Goal: Information Seeking & Learning: Check status

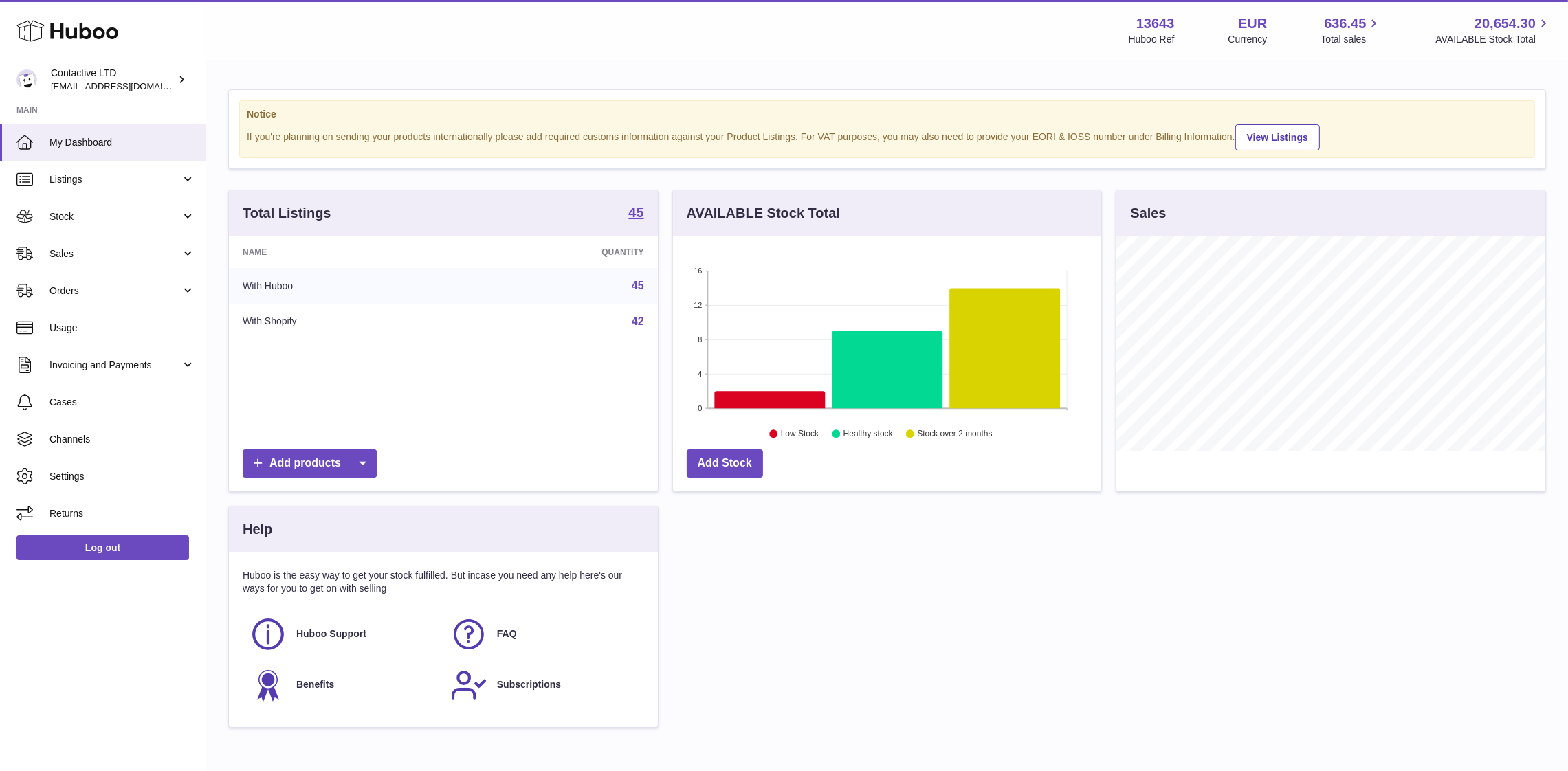
scroll to position [214, 429]
click at [143, 249] on span "Sales" at bounding box center [115, 254] width 131 height 13
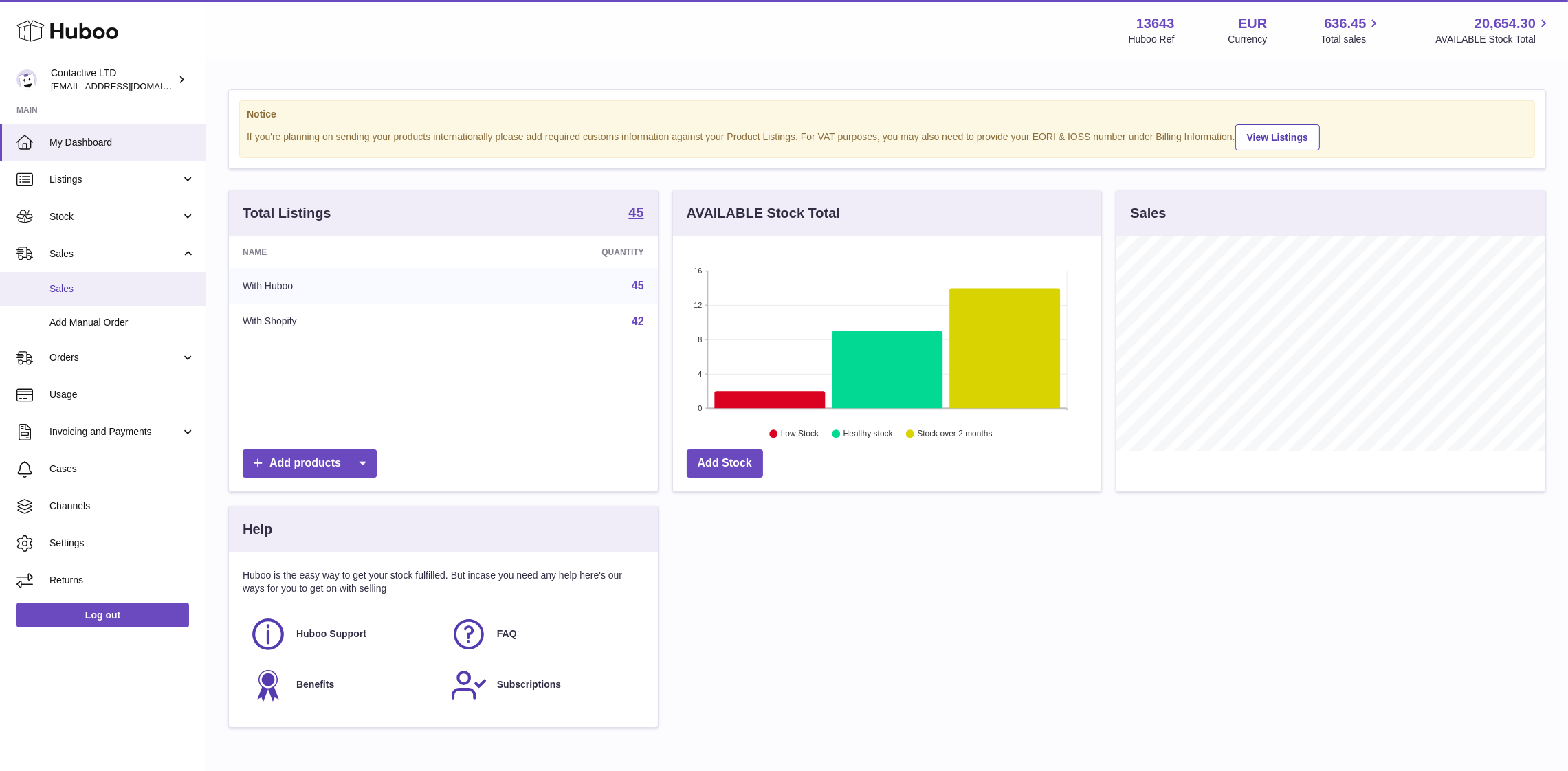
click at [145, 287] on span "Sales" at bounding box center [122, 289] width 146 height 13
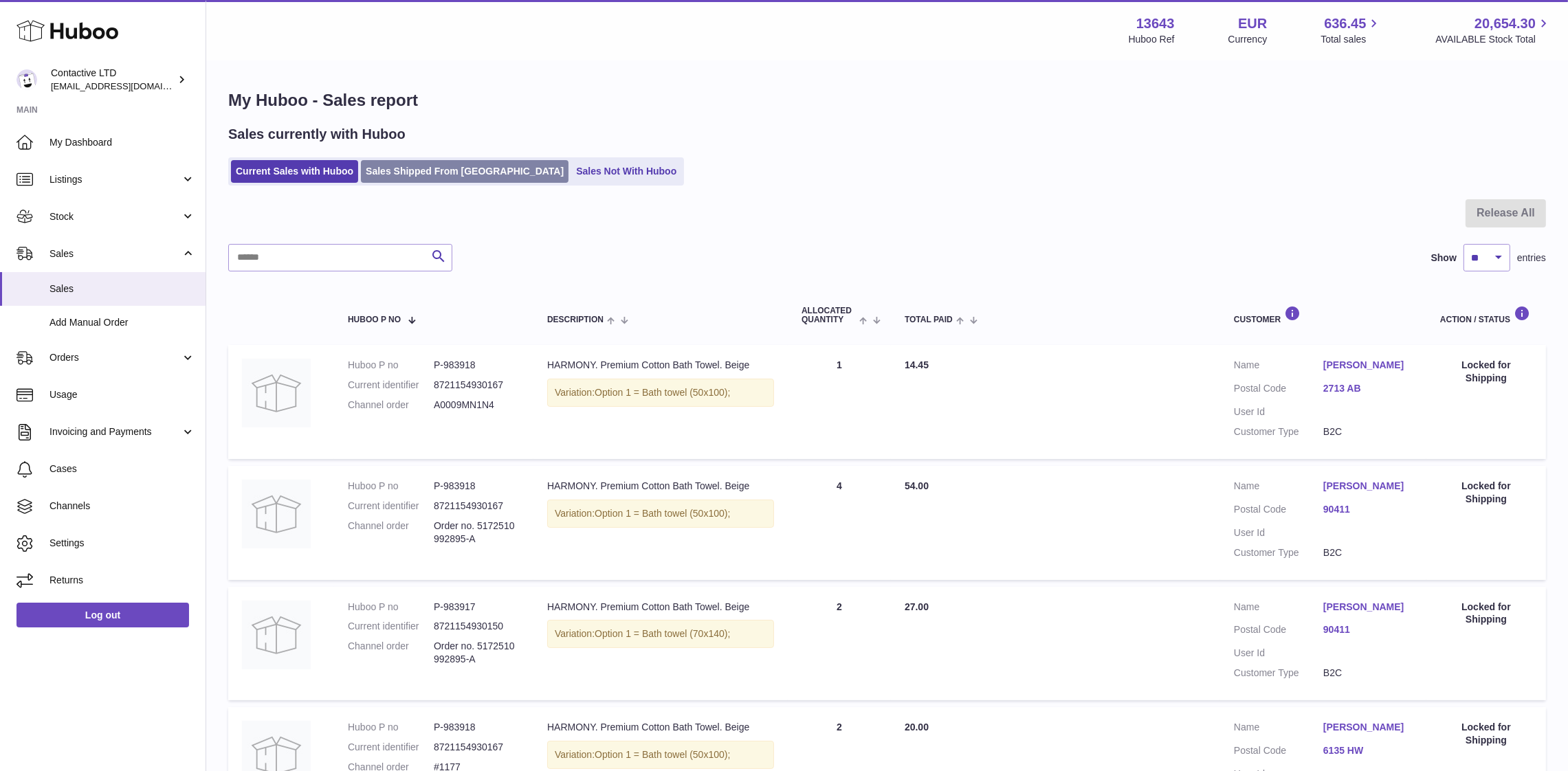
click at [390, 175] on link "Sales Shipped From [GEOGRAPHIC_DATA]" at bounding box center [464, 172] width 207 height 22
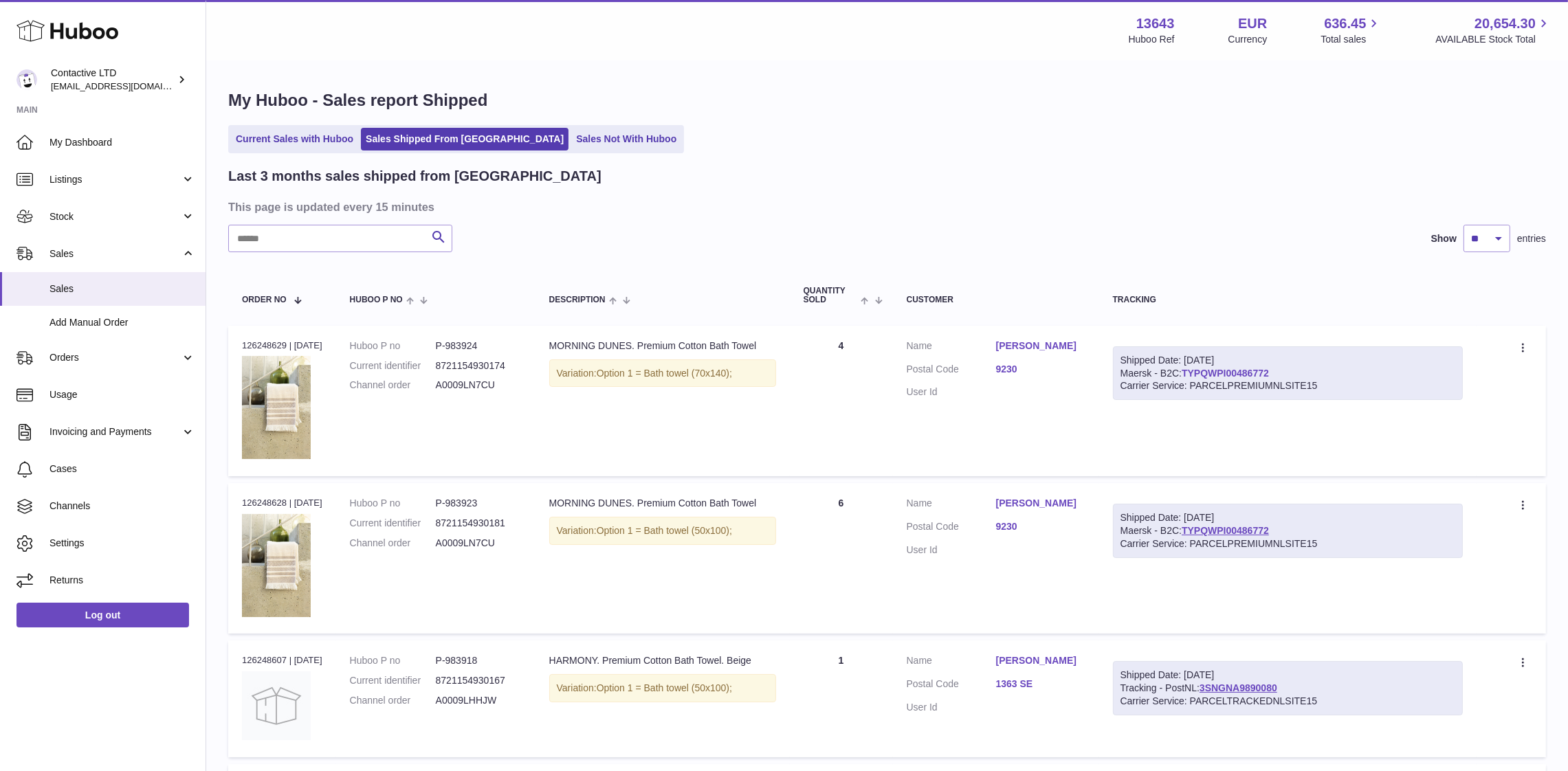
click at [1252, 374] on link "TYPQWPI00486772" at bounding box center [1225, 373] width 87 height 11
click at [91, 228] on link "Stock" at bounding box center [102, 216] width 205 height 37
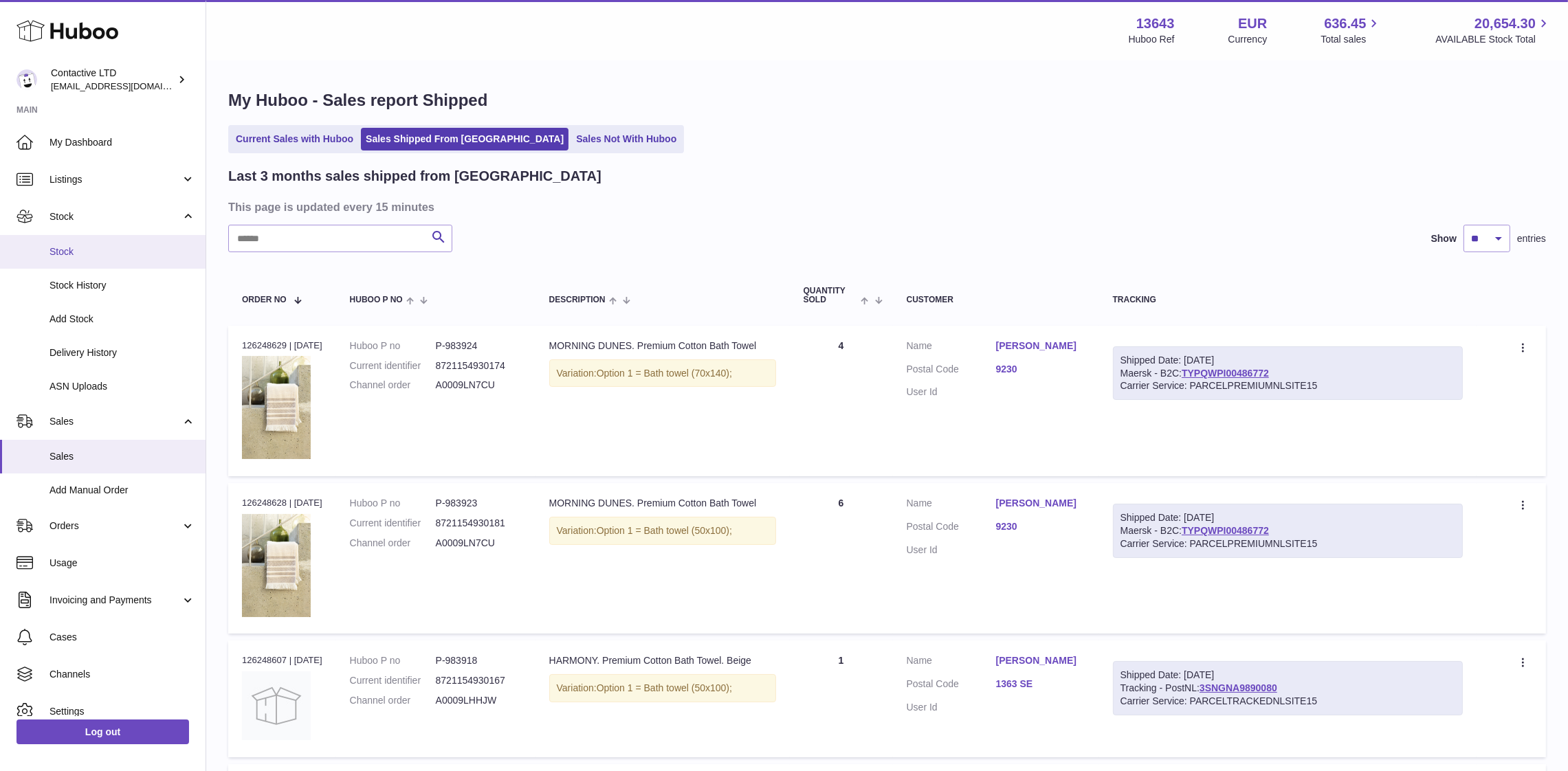
click at [100, 247] on span "Stock" at bounding box center [122, 252] width 146 height 13
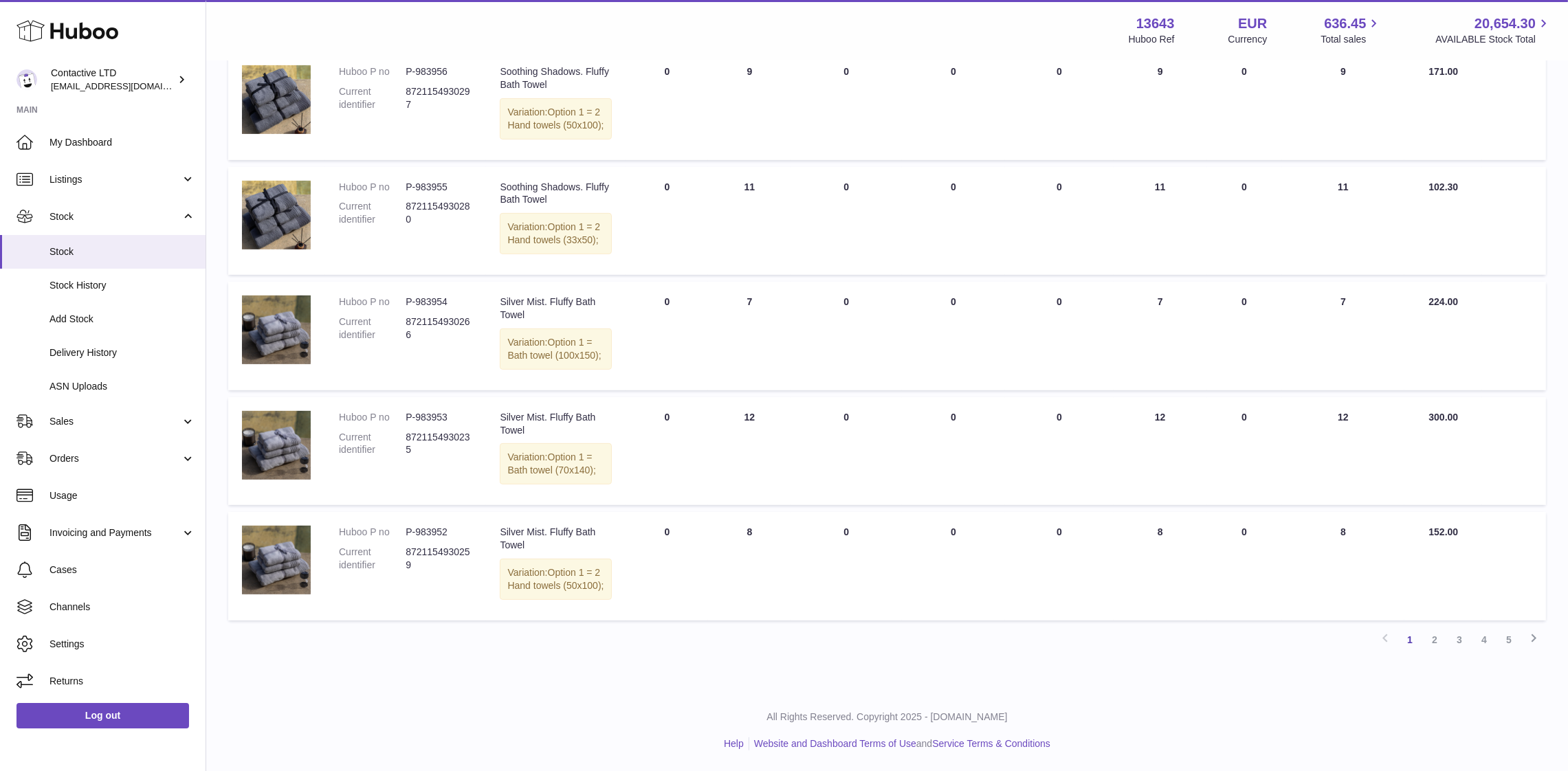
scroll to position [892, 0]
click at [1434, 646] on link "2" at bounding box center [1434, 640] width 25 height 25
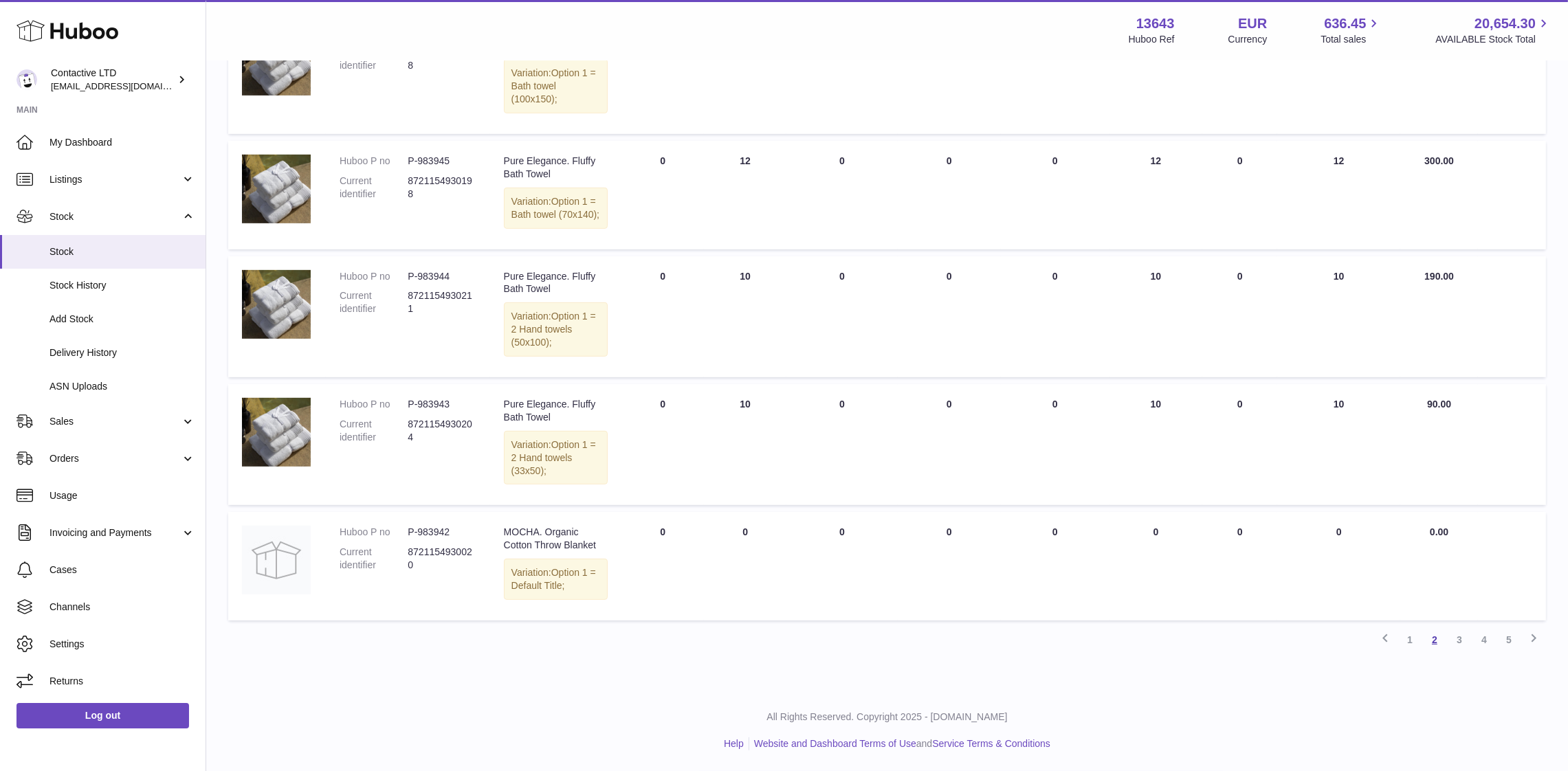
scroll to position [914, 0]
click at [1490, 641] on link "4" at bounding box center [1484, 640] width 25 height 25
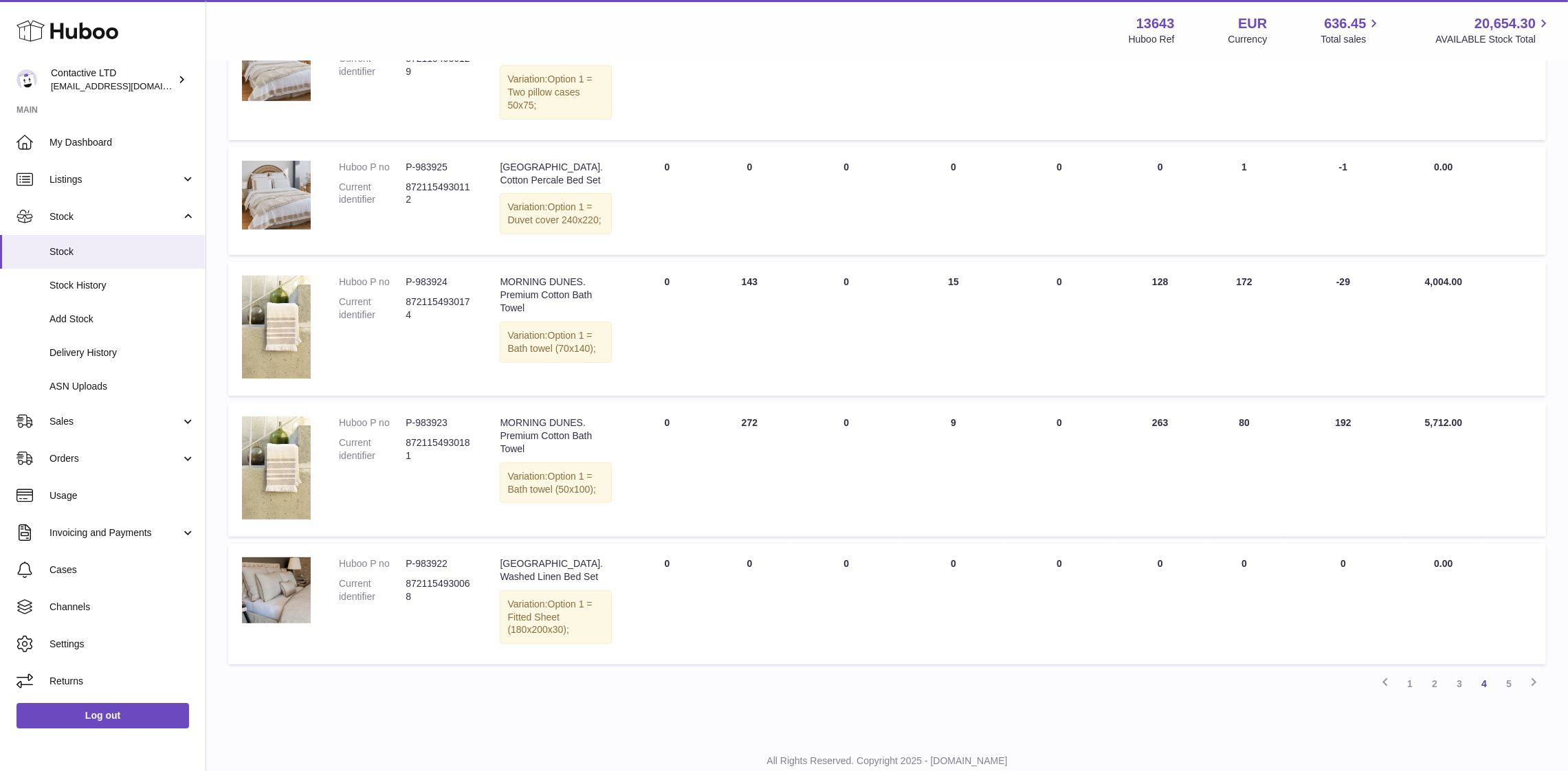
scroll to position [900, 0]
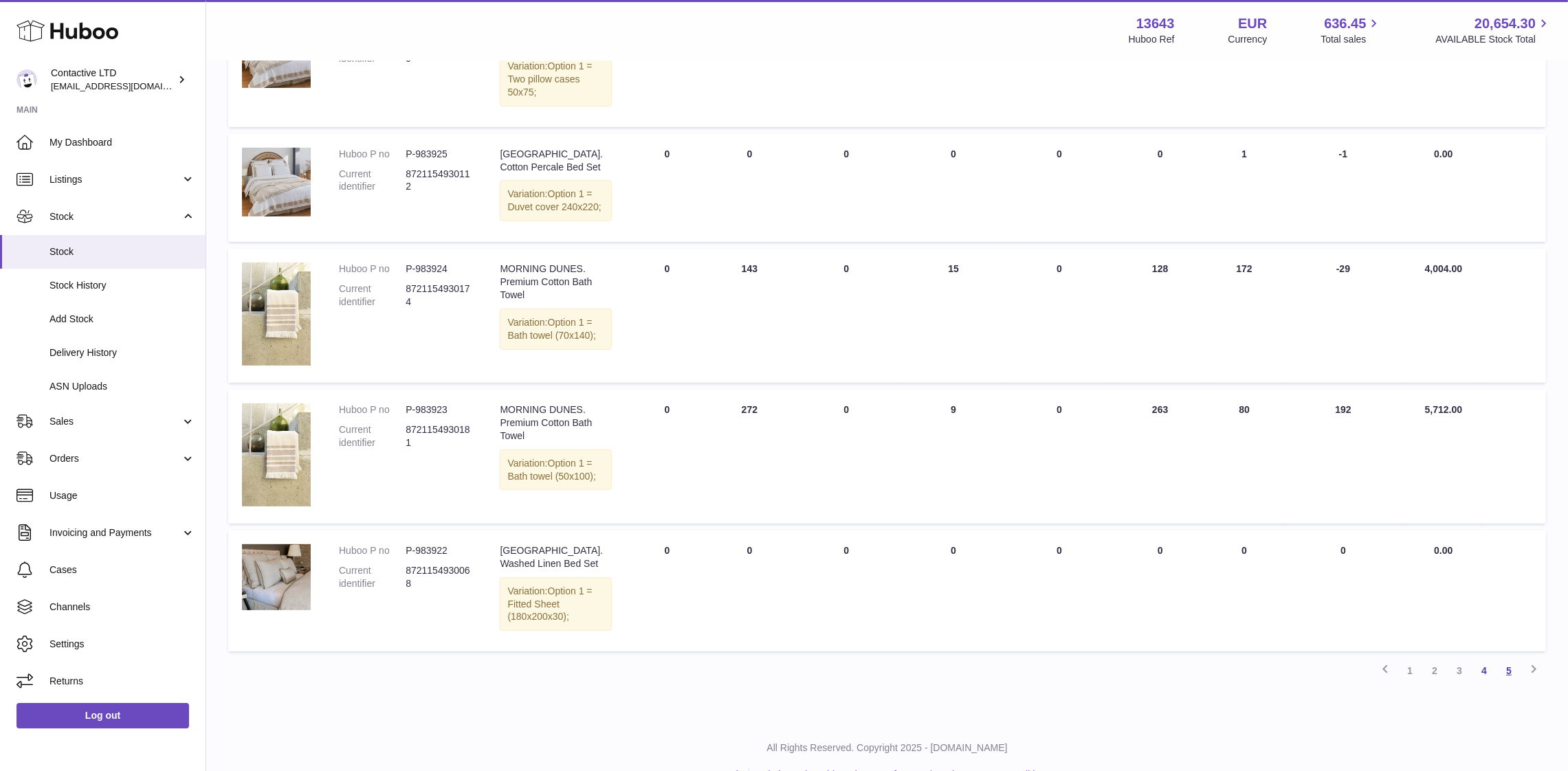
click at [1510, 683] on link "5" at bounding box center [1508, 670] width 25 height 25
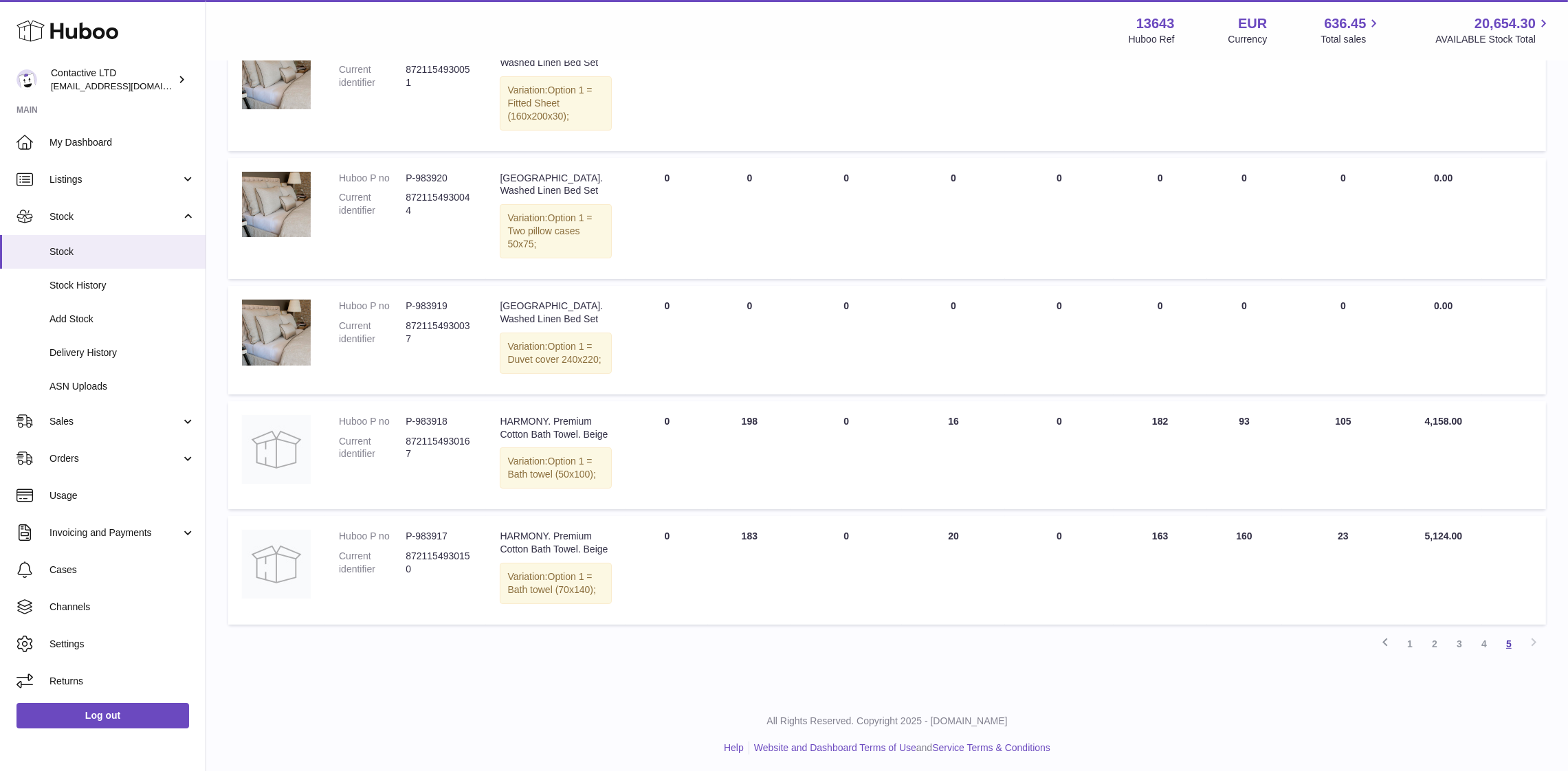
scroll to position [311, 0]
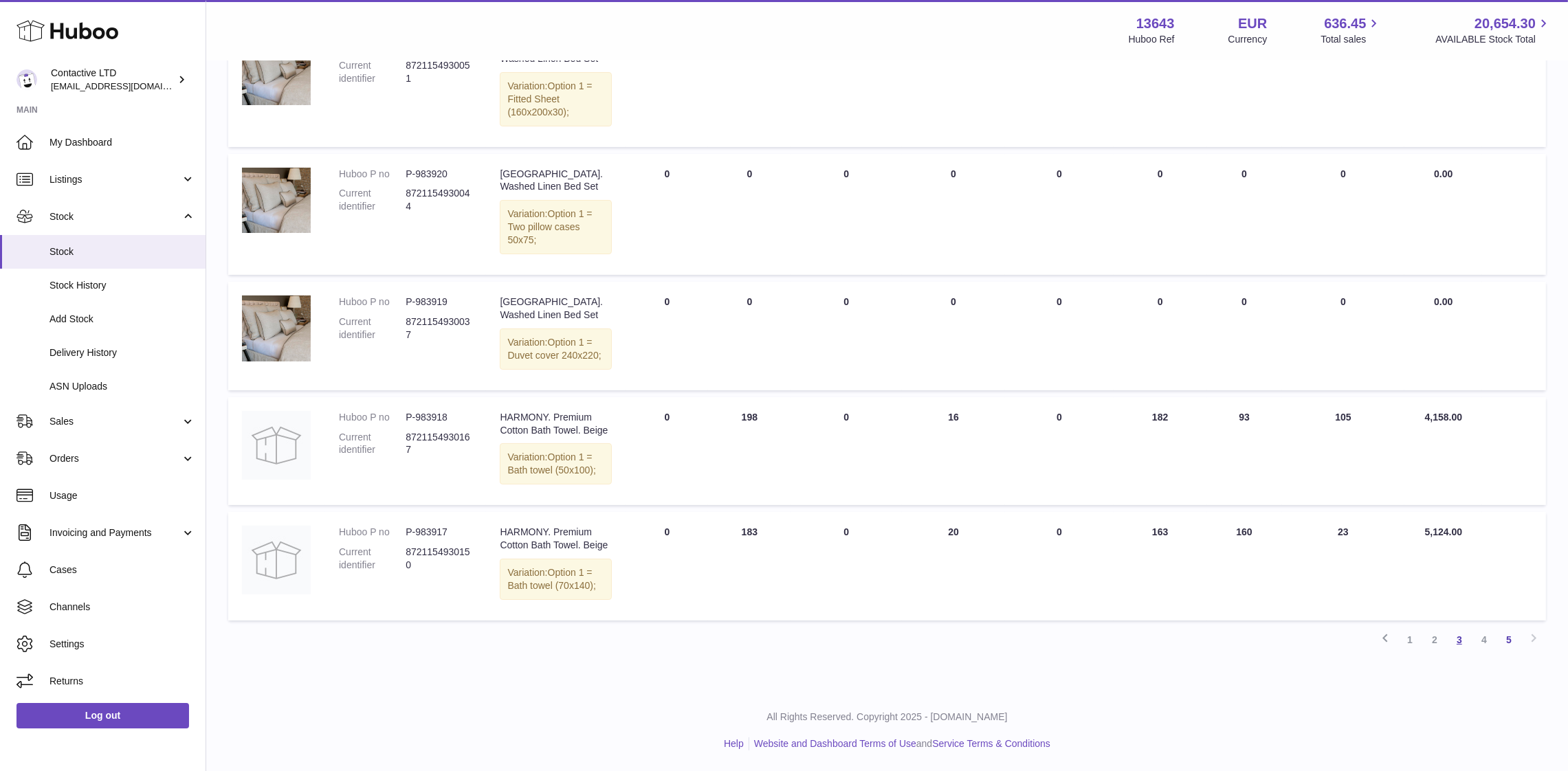
click at [1461, 643] on link "3" at bounding box center [1459, 640] width 25 height 25
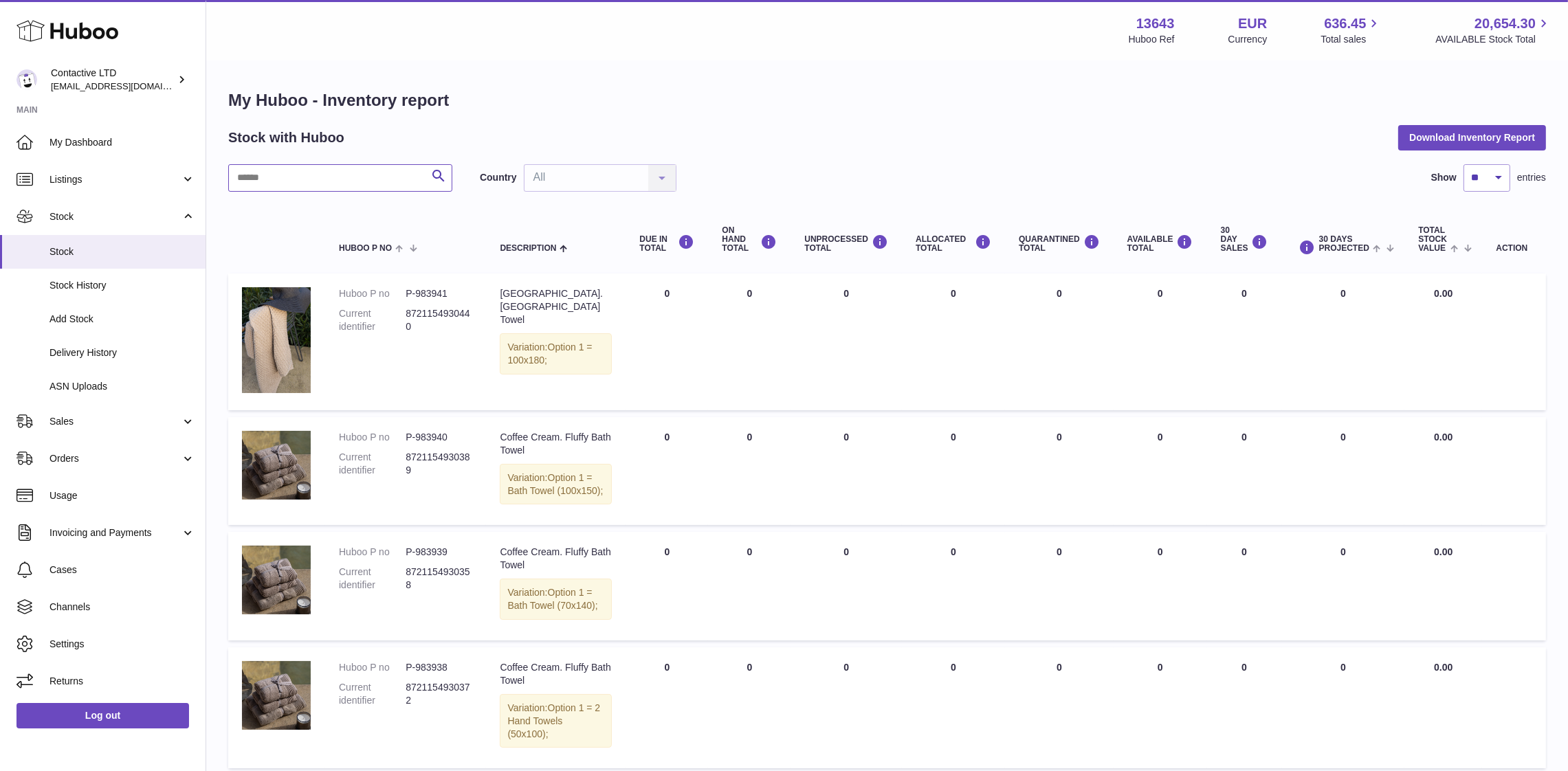
click at [374, 175] on input "text" at bounding box center [340, 178] width 224 height 28
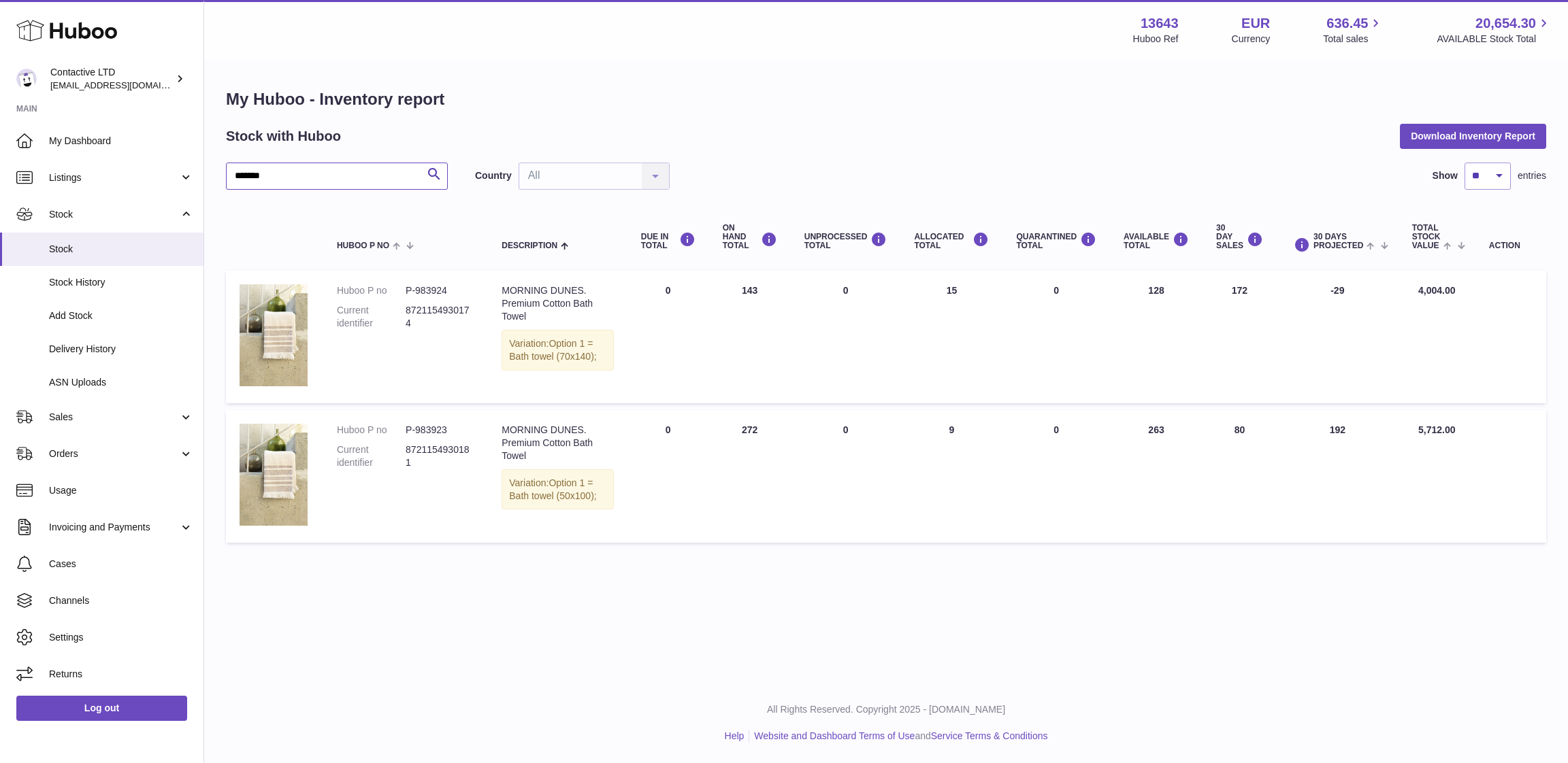
type input "*******"
